Goal: Information Seeking & Learning: Learn about a topic

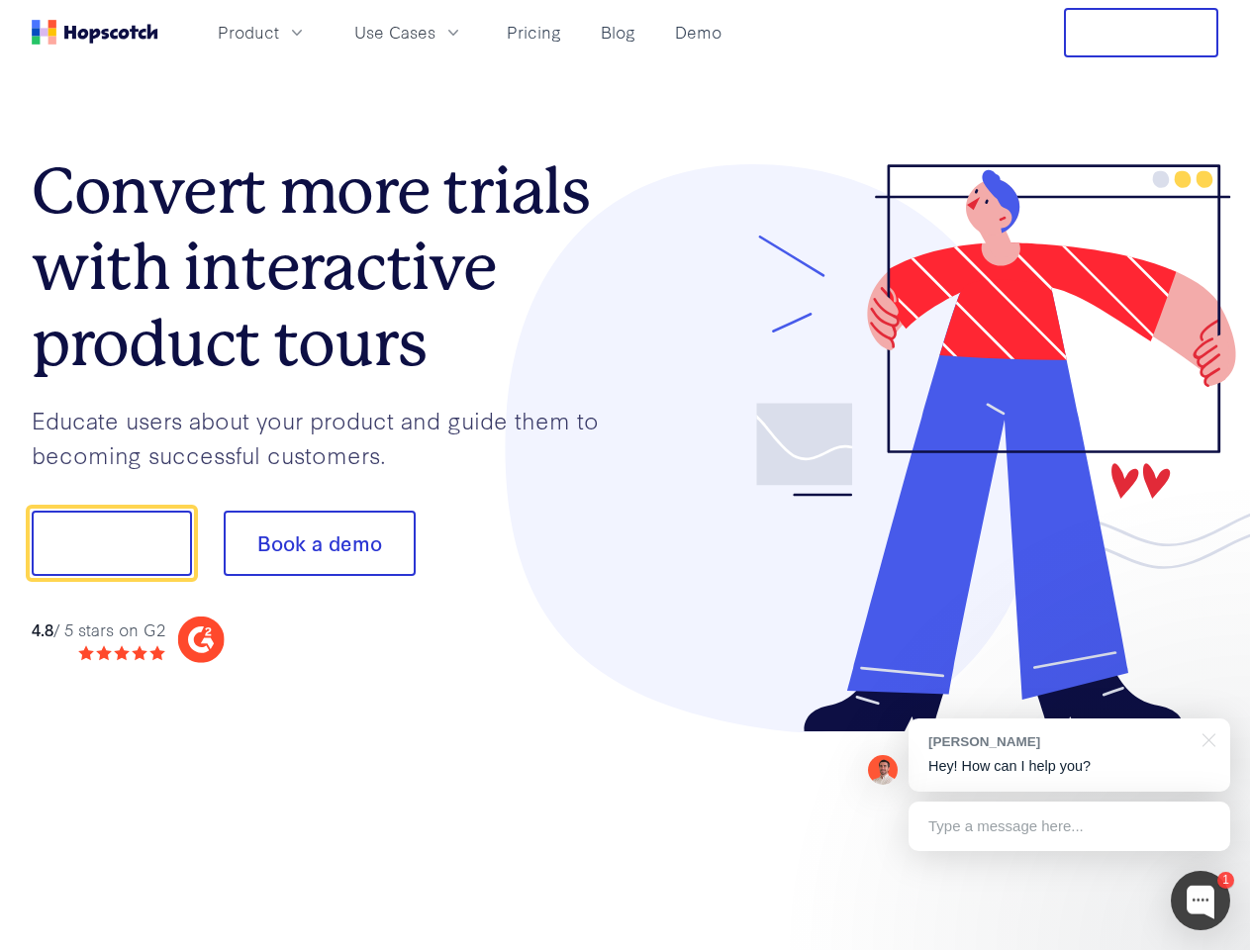
click at [626, 475] on div at bounding box center [923, 448] width 594 height 569
click at [279, 32] on span "Product" at bounding box center [248, 32] width 61 height 25
click at [436, 32] on span "Use Cases" at bounding box center [394, 32] width 81 height 25
click at [1141, 33] on button "Free Trial" at bounding box center [1141, 32] width 154 height 49
click at [111, 543] on button "Show me!" at bounding box center [112, 543] width 160 height 65
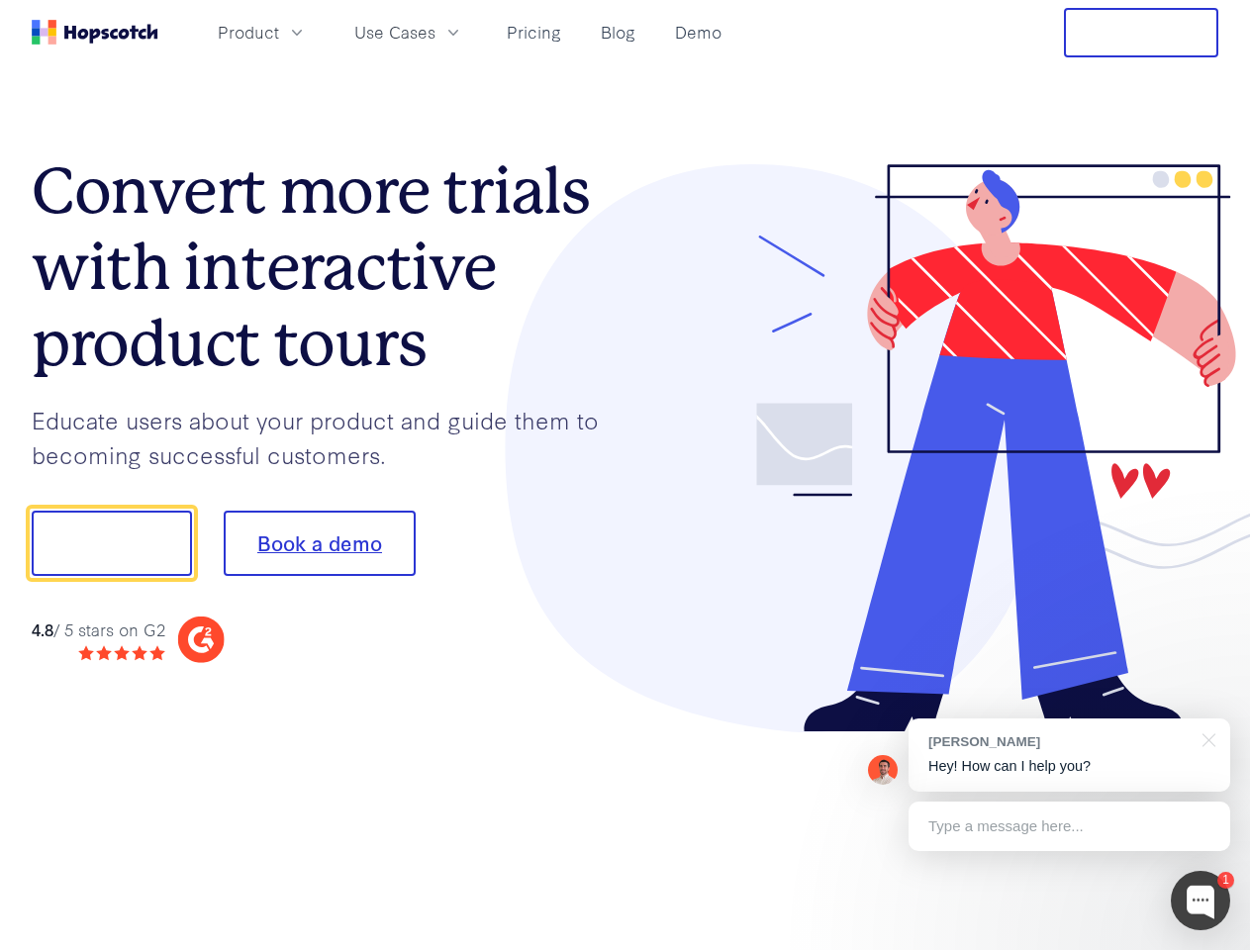
click at [319, 543] on button "Book a demo" at bounding box center [320, 543] width 192 height 65
click at [1201, 901] on div at bounding box center [1200, 900] width 59 height 59
click at [1069, 755] on div "[PERSON_NAME] Hey! How can I help you?" at bounding box center [1070, 755] width 322 height 73
click at [1206, 738] on div at bounding box center [1044, 673] width 371 height 395
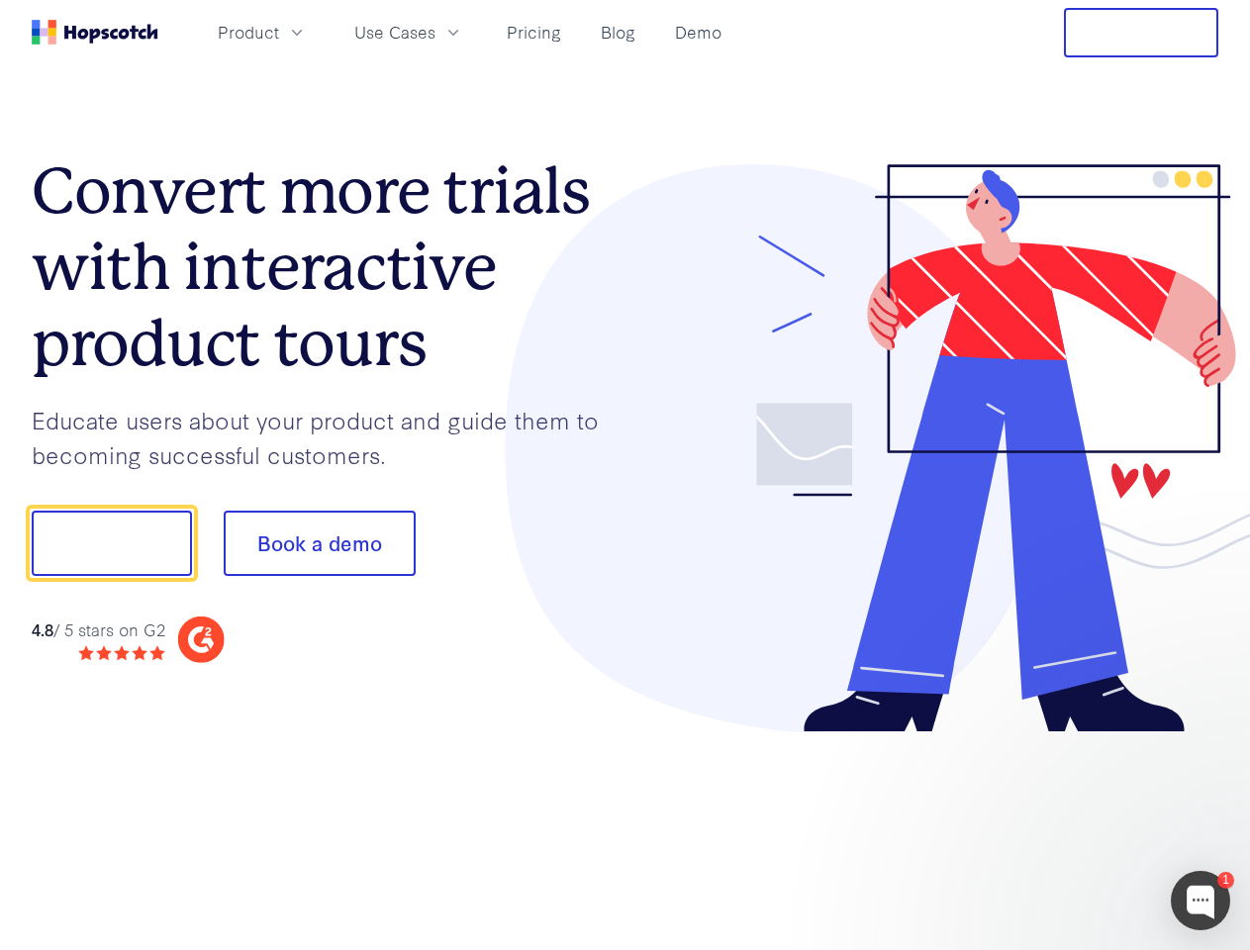
click at [1069, 827] on div at bounding box center [1044, 673] width 371 height 395
